Goal: Communication & Community: Answer question/provide support

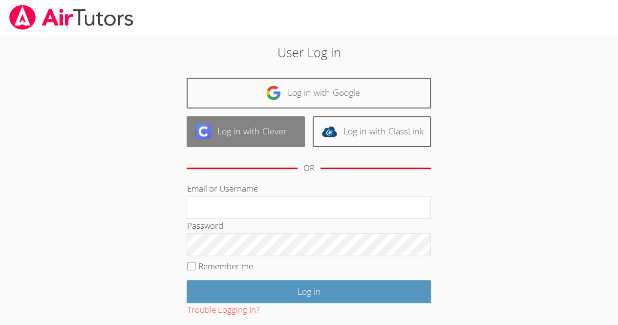
click at [289, 129] on link "Log in with Clever" at bounding box center [246, 131] width 118 height 31
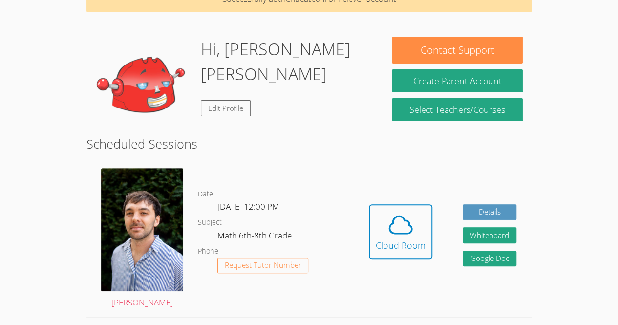
scroll to position [140, 0]
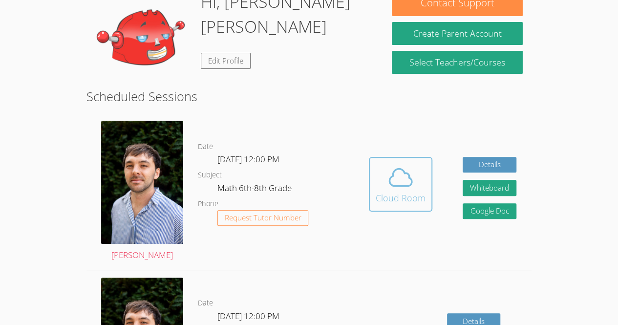
click at [394, 164] on icon at bounding box center [400, 177] width 27 height 27
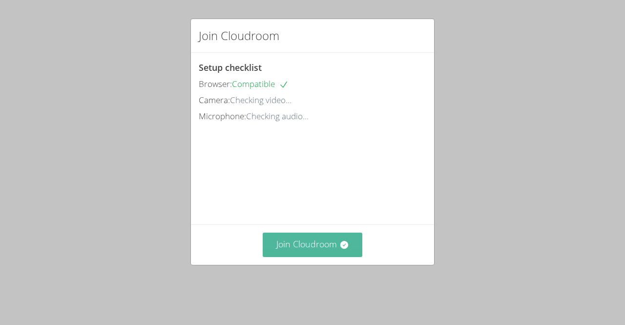
click at [333, 256] on button "Join Cloudroom" at bounding box center [313, 244] width 100 height 24
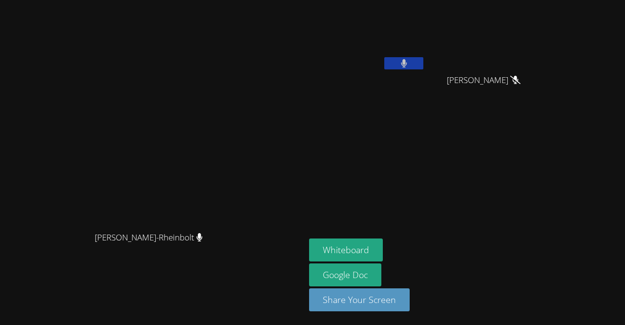
click at [423, 66] on button at bounding box center [403, 63] width 39 height 12
click at [425, 56] on video at bounding box center [367, 36] width 116 height 65
click at [409, 60] on icon at bounding box center [404, 63] width 10 height 8
click at [423, 63] on button at bounding box center [403, 63] width 39 height 12
drag, startPoint x: 487, startPoint y: 63, endPoint x: 536, endPoint y: 79, distance: 51.7
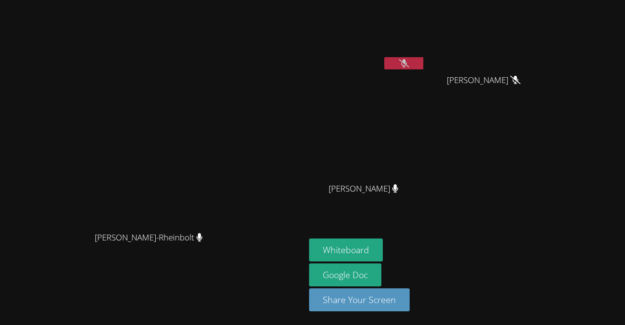
click at [545, 124] on div "[PERSON_NAME]" at bounding box center [427, 110] width 236 height 213
click at [409, 63] on icon at bounding box center [404, 63] width 10 height 8
click at [407, 64] on icon at bounding box center [404, 63] width 6 height 8
click at [409, 64] on icon at bounding box center [404, 63] width 10 height 8
click at [407, 64] on icon at bounding box center [404, 63] width 6 height 8
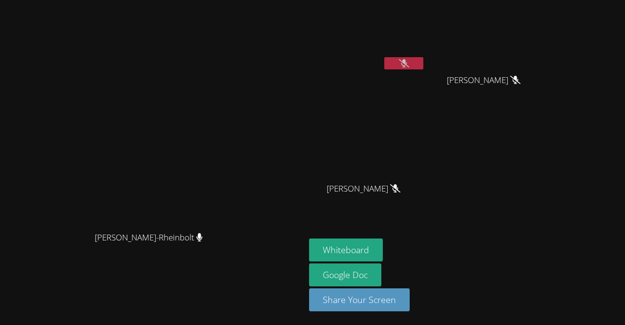
drag, startPoint x: 477, startPoint y: 64, endPoint x: 485, endPoint y: 64, distance: 7.8
click at [423, 64] on button at bounding box center [403, 63] width 39 height 12
click at [423, 65] on button at bounding box center [403, 63] width 39 height 12
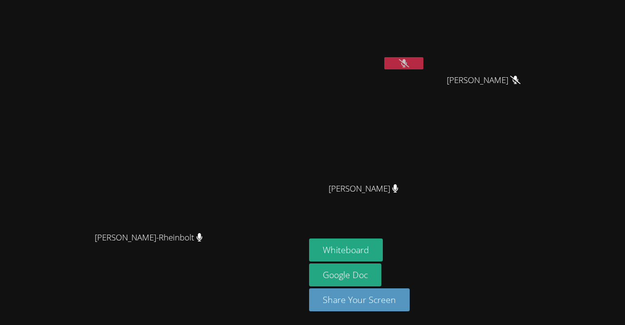
click at [423, 64] on button at bounding box center [403, 63] width 39 height 12
click at [407, 63] on icon at bounding box center [404, 63] width 6 height 8
click at [409, 61] on icon at bounding box center [404, 63] width 10 height 8
click at [423, 66] on button at bounding box center [403, 63] width 39 height 12
click at [423, 63] on button at bounding box center [403, 63] width 39 height 12
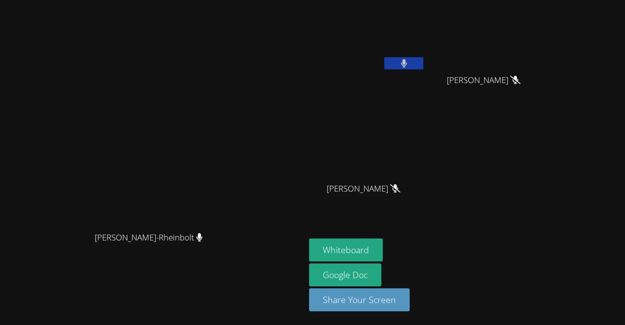
click at [423, 63] on button at bounding box center [403, 63] width 39 height 12
click at [409, 66] on icon at bounding box center [404, 63] width 10 height 8
click at [425, 44] on video at bounding box center [367, 36] width 116 height 65
click at [423, 62] on button at bounding box center [403, 63] width 39 height 12
click at [423, 63] on button at bounding box center [403, 63] width 39 height 12
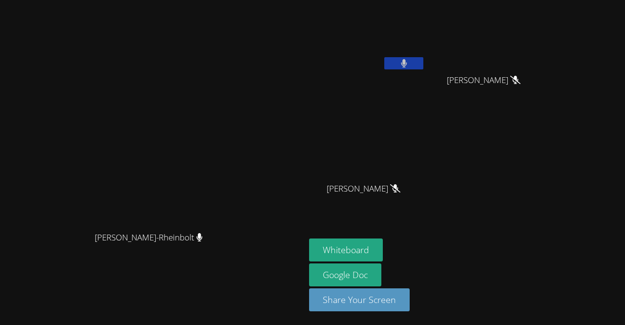
click at [407, 67] on icon at bounding box center [404, 63] width 6 height 8
click at [409, 61] on icon at bounding box center [404, 63] width 10 height 8
click at [425, 79] on div "[PERSON_NAME]" at bounding box center [367, 56] width 116 height 104
click at [423, 57] on button at bounding box center [403, 63] width 39 height 12
click at [409, 62] on icon at bounding box center [404, 63] width 10 height 8
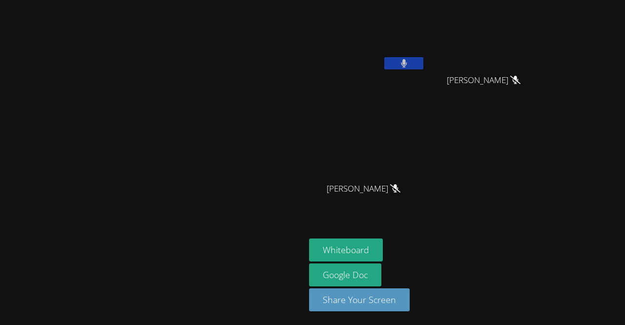
click at [423, 63] on button at bounding box center [403, 63] width 39 height 12
click at [409, 60] on icon at bounding box center [404, 63] width 10 height 8
click at [423, 67] on button at bounding box center [403, 63] width 39 height 12
click at [423, 58] on button at bounding box center [403, 63] width 39 height 12
click at [381, 272] on link "Google Doc" at bounding box center [345, 274] width 72 height 23
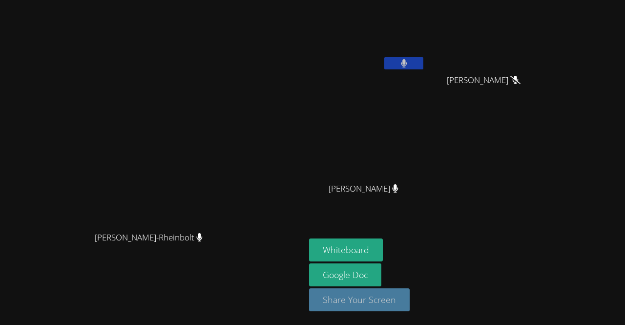
click at [410, 294] on button "Share Your Screen" at bounding box center [359, 299] width 101 height 23
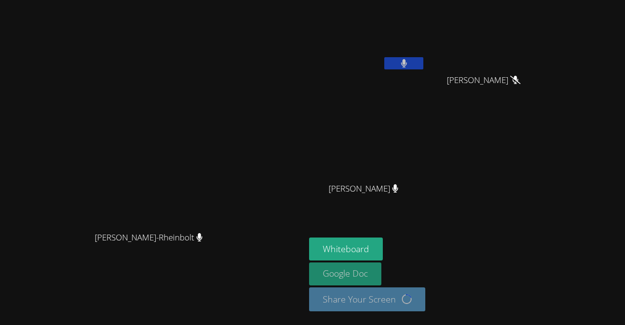
click at [381, 271] on link "Google Doc" at bounding box center [345, 273] width 72 height 23
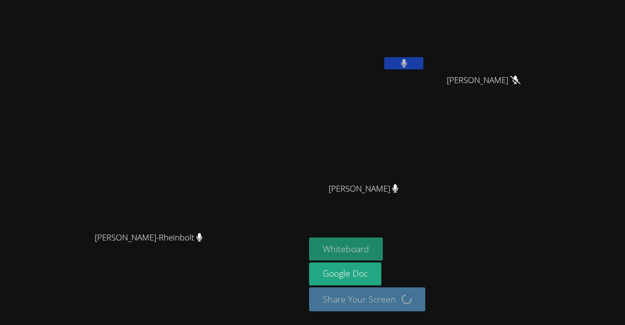
click at [383, 247] on button "Whiteboard" at bounding box center [346, 248] width 74 height 23
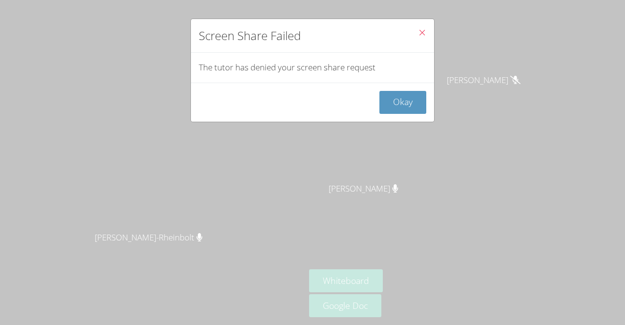
click at [418, 35] on icon "Close" at bounding box center [422, 32] width 8 height 8
click at [418, 33] on icon "Close" at bounding box center [422, 32] width 8 height 8
click at [400, 101] on button "Okay" at bounding box center [402, 102] width 47 height 23
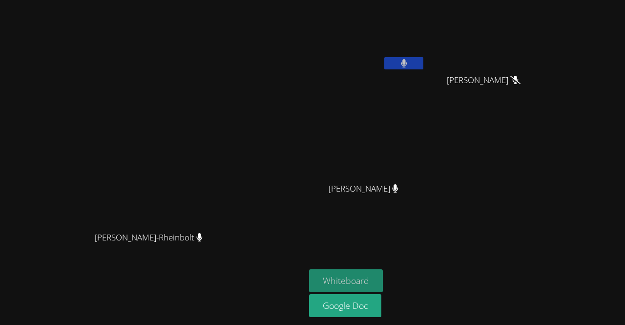
click at [383, 280] on button "Whiteboard" at bounding box center [346, 280] width 74 height 23
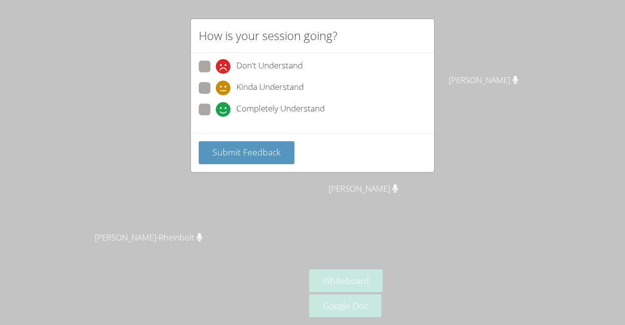
click at [237, 112] on span "Completely Understand" at bounding box center [280, 109] width 88 height 15
click at [224, 112] on input "Completely Understand" at bounding box center [220, 108] width 8 height 8
radio input "true"
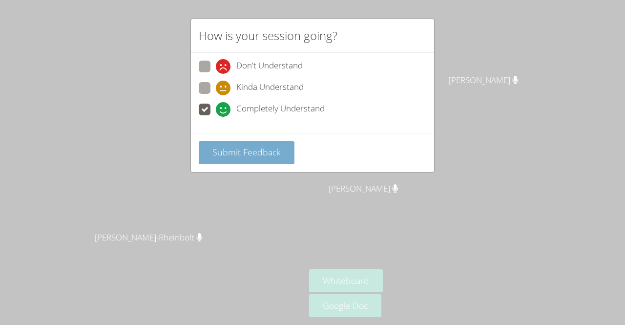
click at [250, 144] on button "Submit Feedback" at bounding box center [247, 152] width 96 height 23
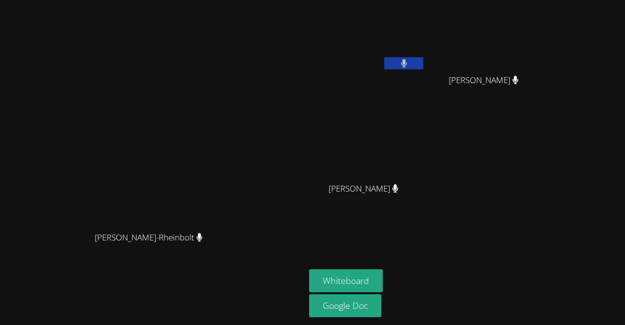
click at [423, 66] on button at bounding box center [403, 63] width 39 height 12
click at [423, 60] on button at bounding box center [403, 63] width 39 height 12
click at [422, 63] on button at bounding box center [403, 63] width 39 height 12
click at [423, 64] on button at bounding box center [403, 63] width 39 height 12
